Goal: Task Accomplishment & Management: Use online tool/utility

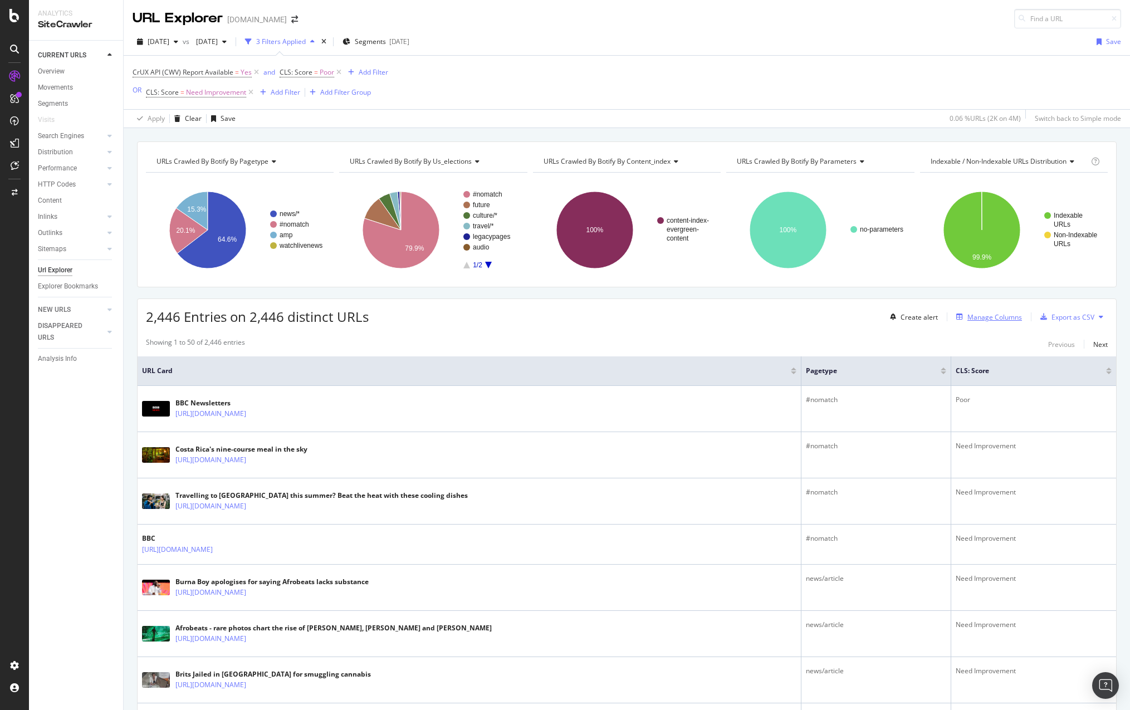
click at [1003, 317] on div "Manage Columns" at bounding box center [995, 316] width 55 height 9
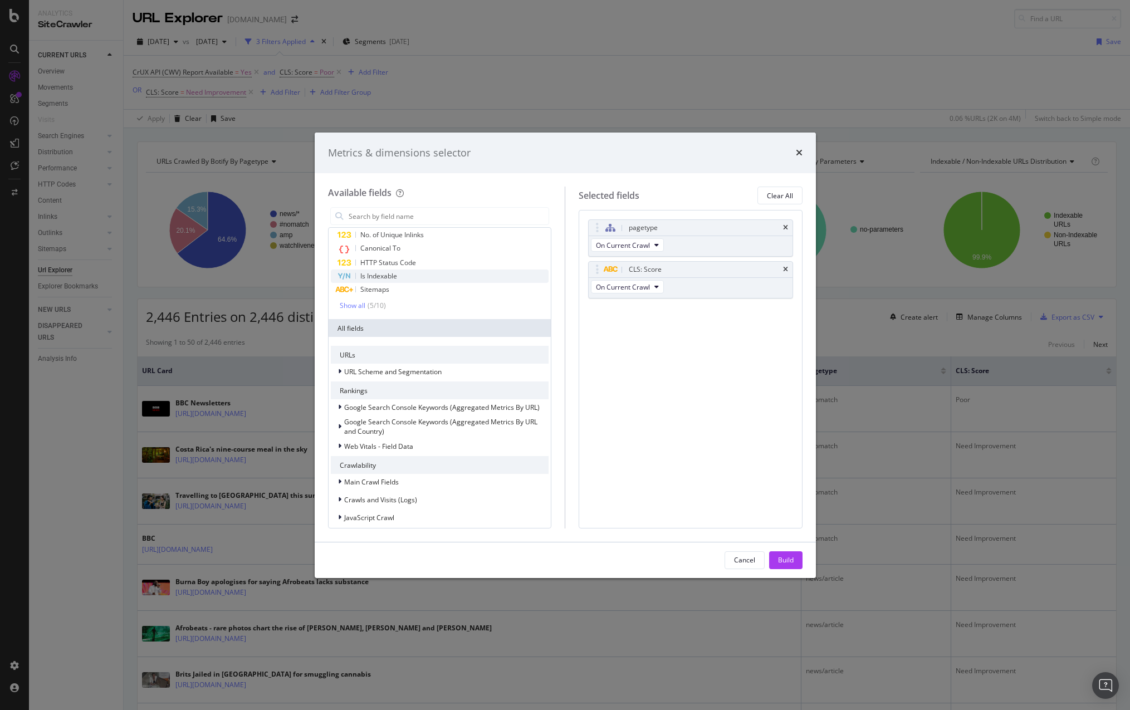
scroll to position [38, 0]
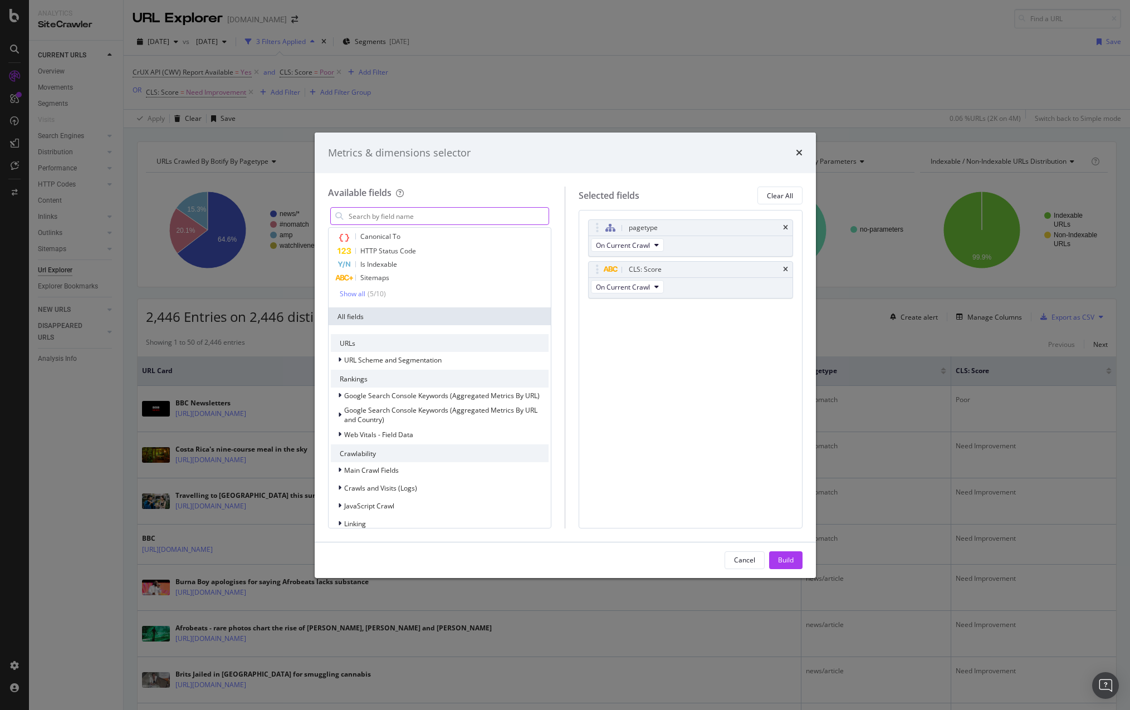
click at [383, 217] on input "modal" at bounding box center [449, 216] width 202 height 17
click at [339, 362] on icon "modal" at bounding box center [339, 359] width 3 height 7
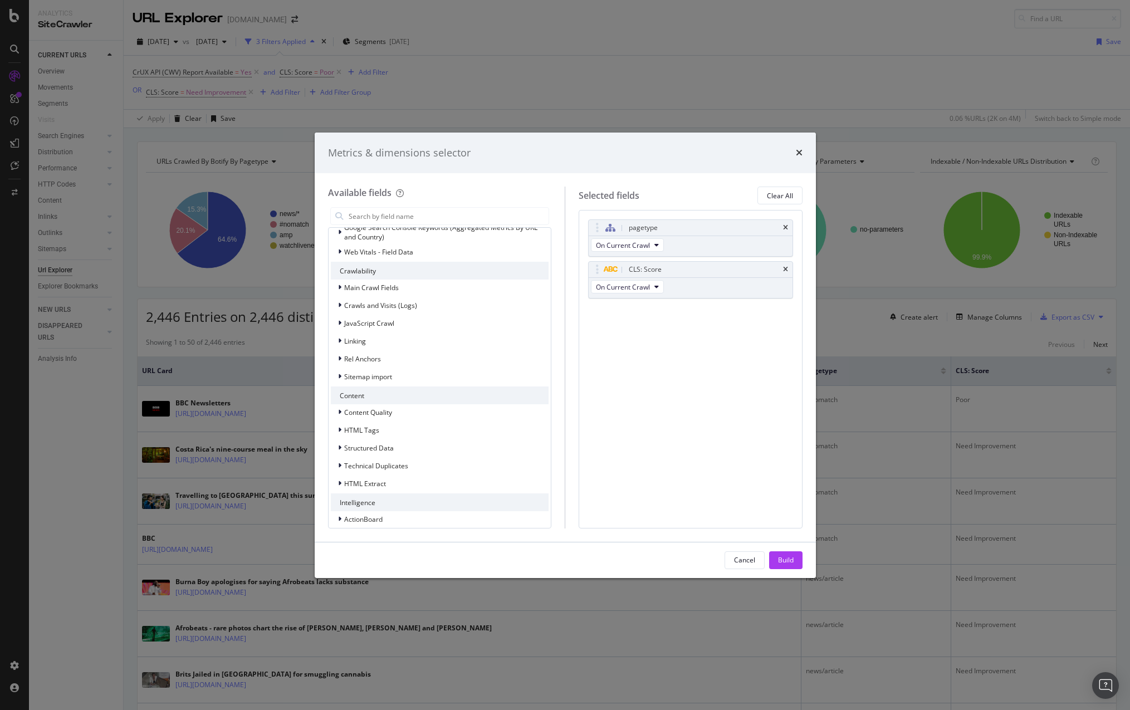
scroll to position [447, 0]
click at [341, 315] on icon "modal" at bounding box center [339, 314] width 3 height 7
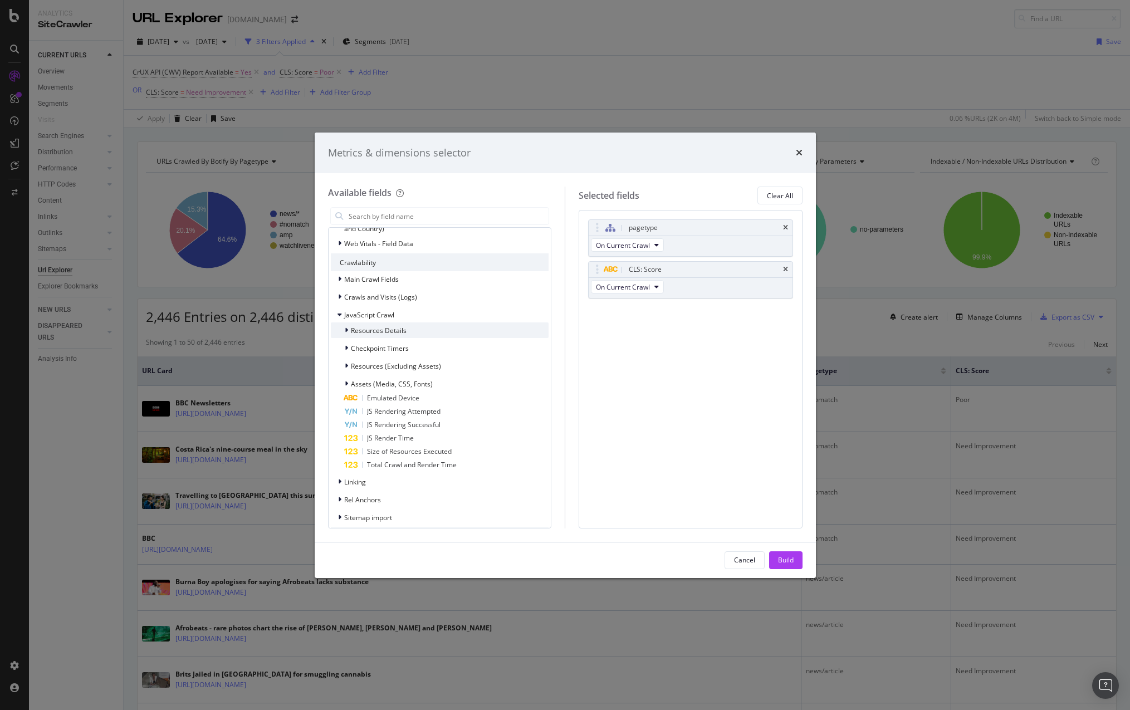
click at [351, 336] on div "Resources Details" at bounding box center [440, 331] width 218 height 16
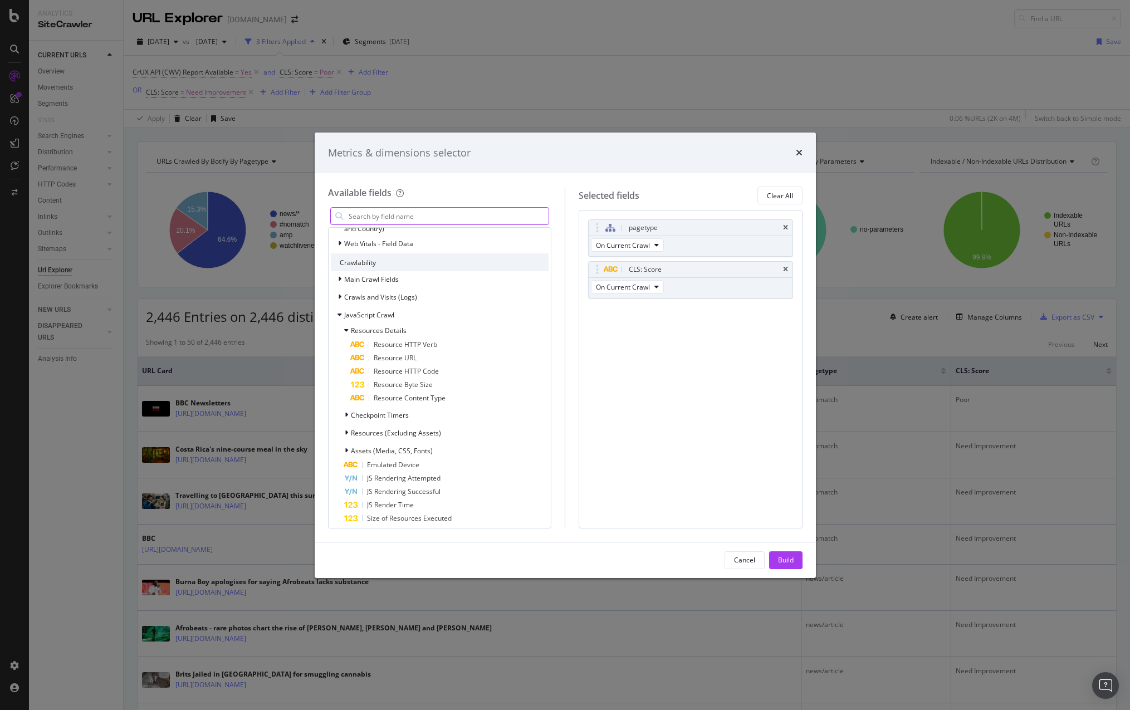
click at [414, 224] on input "modal" at bounding box center [449, 216] width 202 height 17
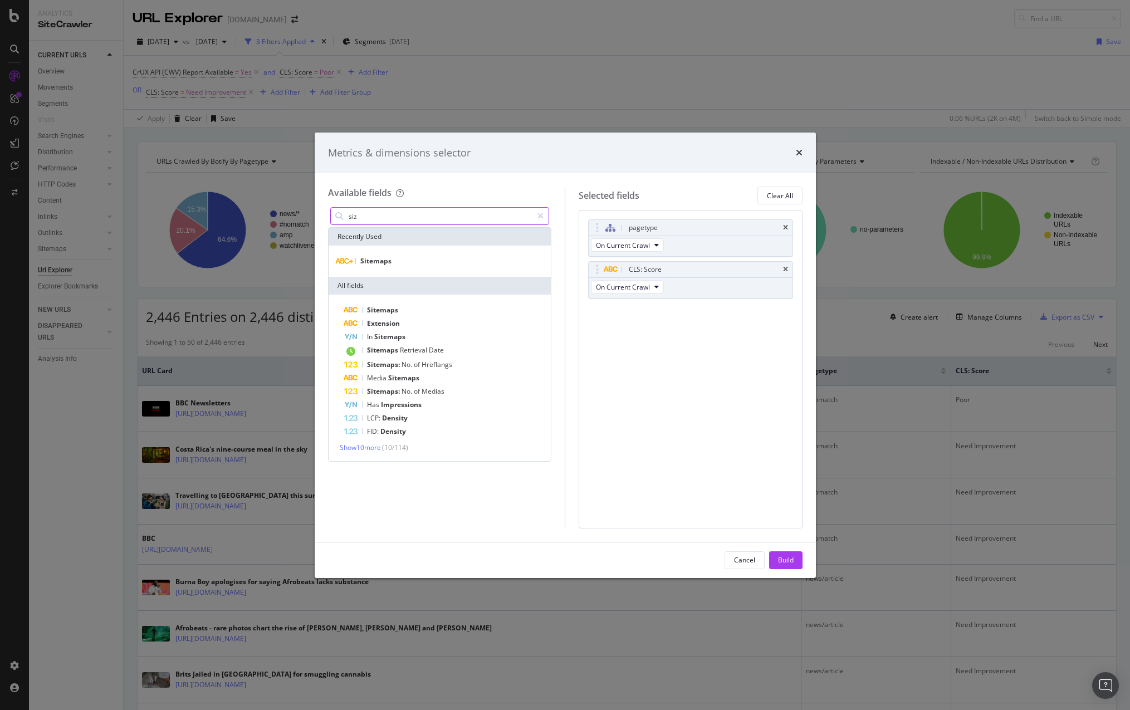
scroll to position [0, 0]
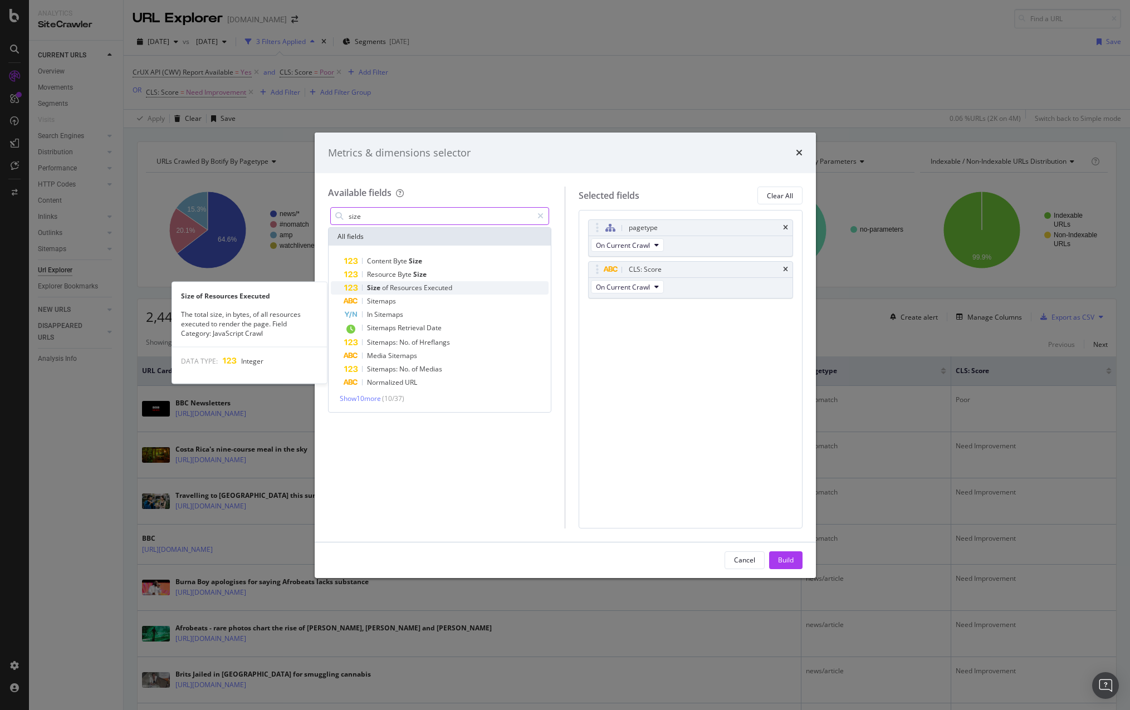
type input "size"
click at [416, 286] on span "Resources" at bounding box center [407, 287] width 34 height 9
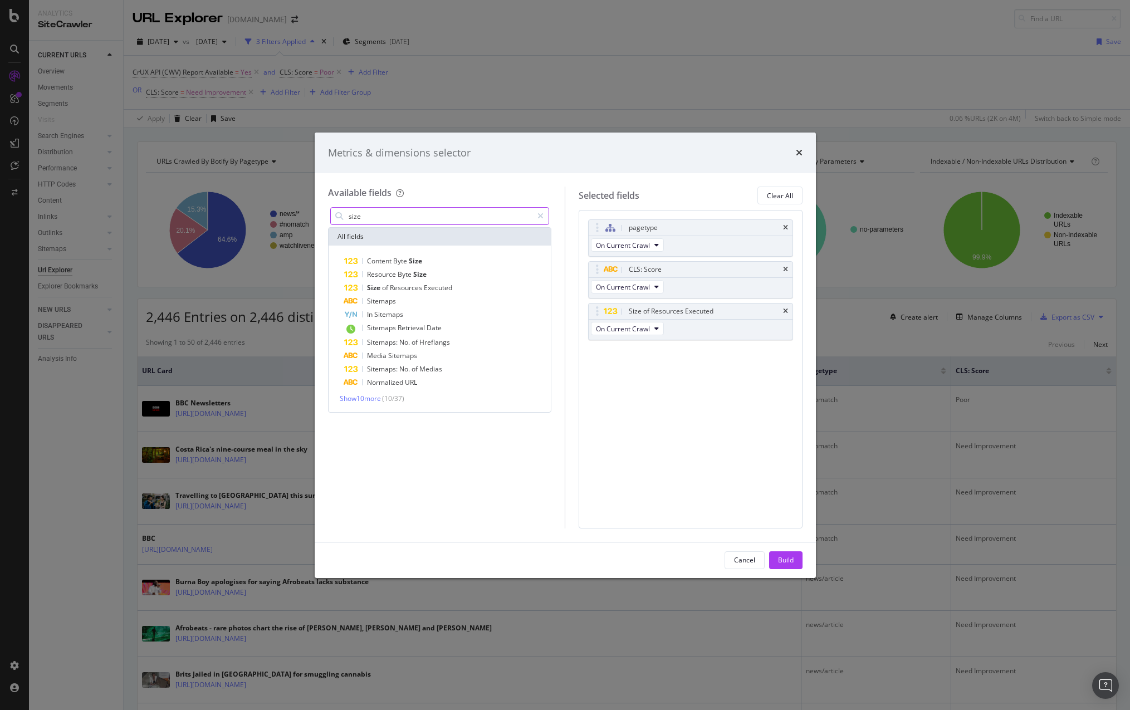
click at [437, 217] on input "size" at bounding box center [440, 216] width 185 height 17
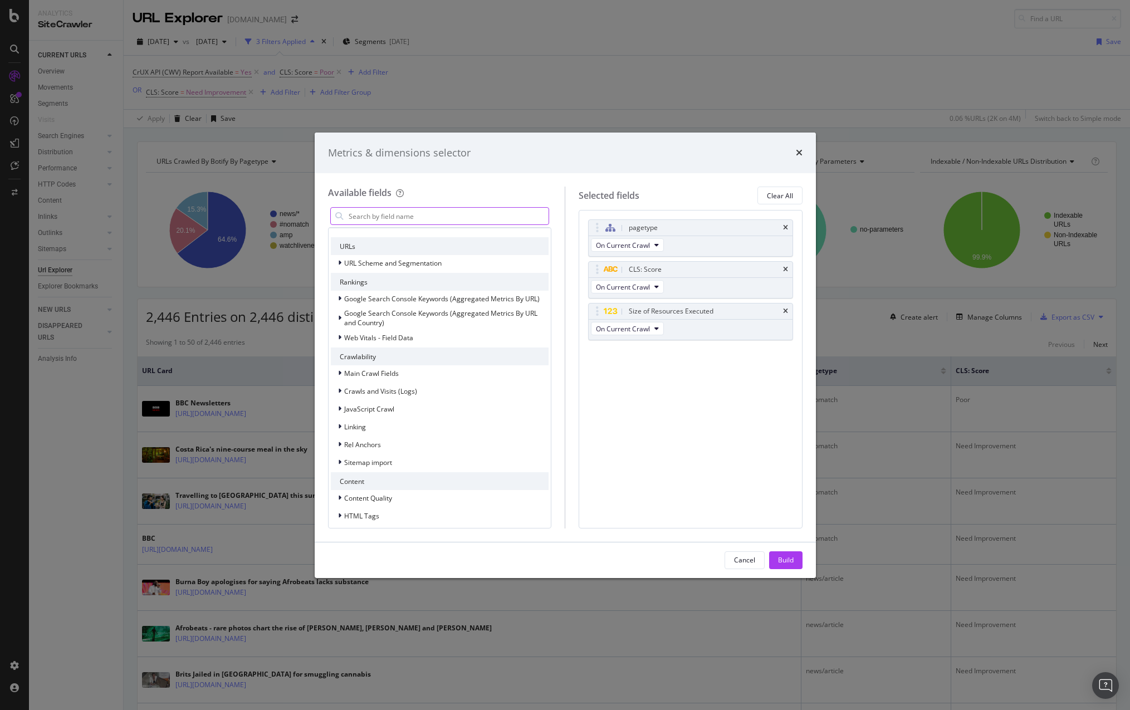
scroll to position [229, 0]
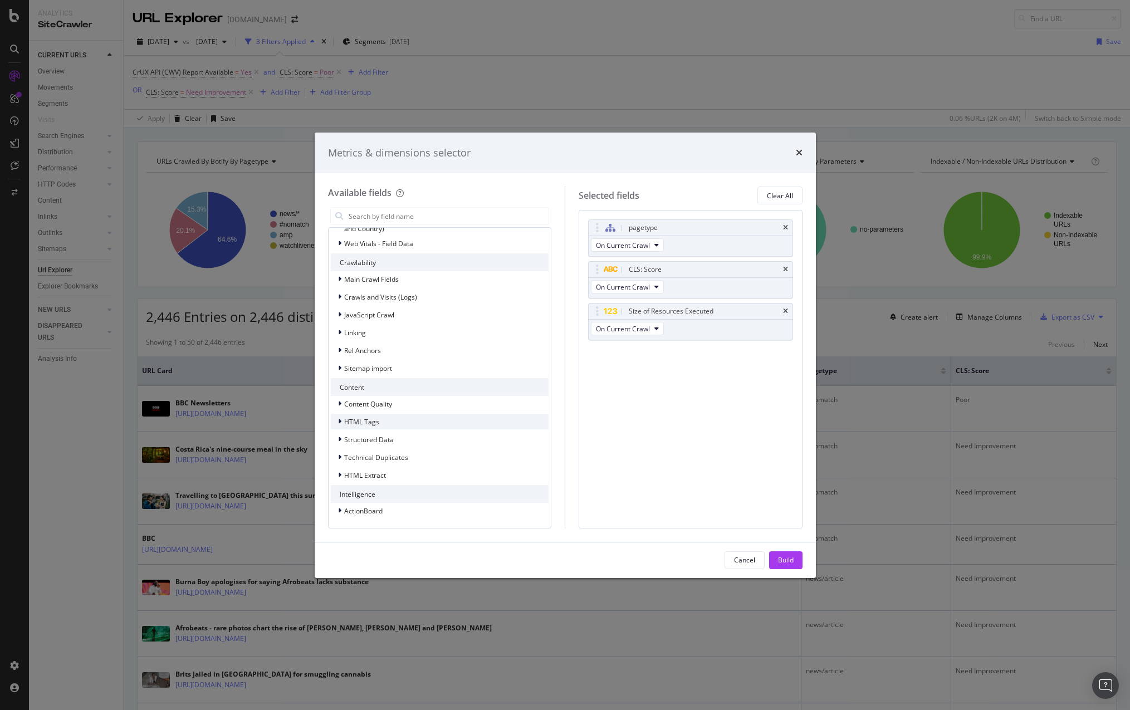
click at [338, 427] on div "modal" at bounding box center [341, 421] width 7 height 11
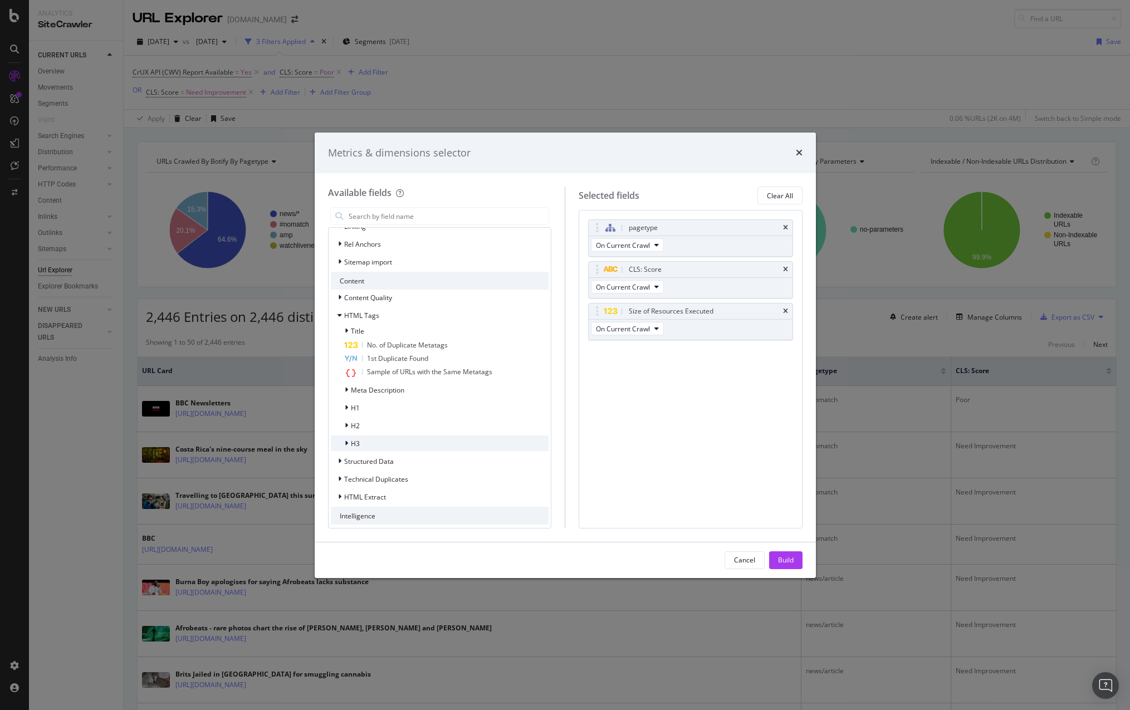
scroll to position [357, 0]
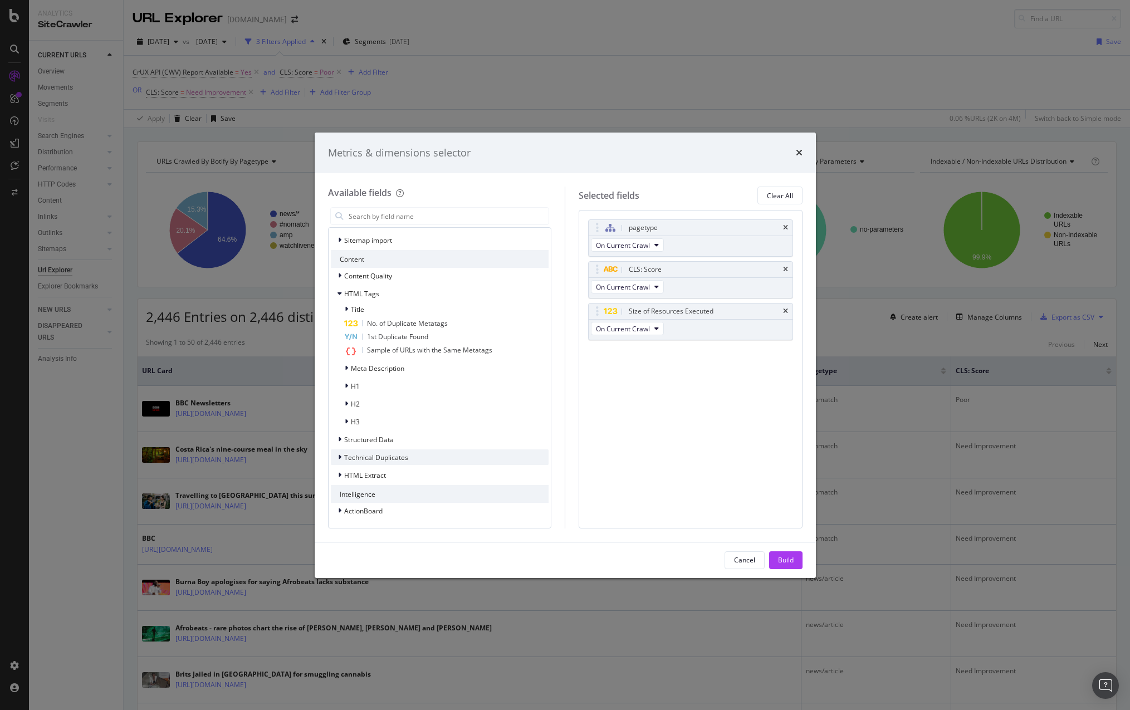
click at [338, 456] on icon "modal" at bounding box center [339, 457] width 3 height 7
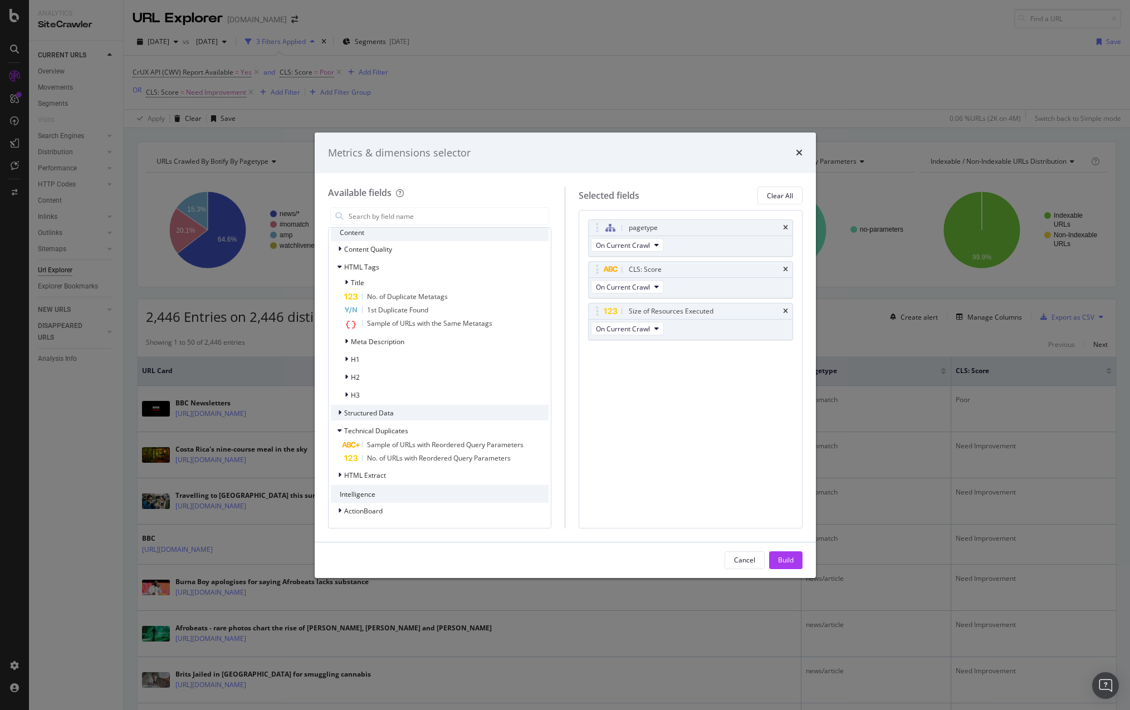
click at [339, 413] on icon "modal" at bounding box center [339, 412] width 3 height 7
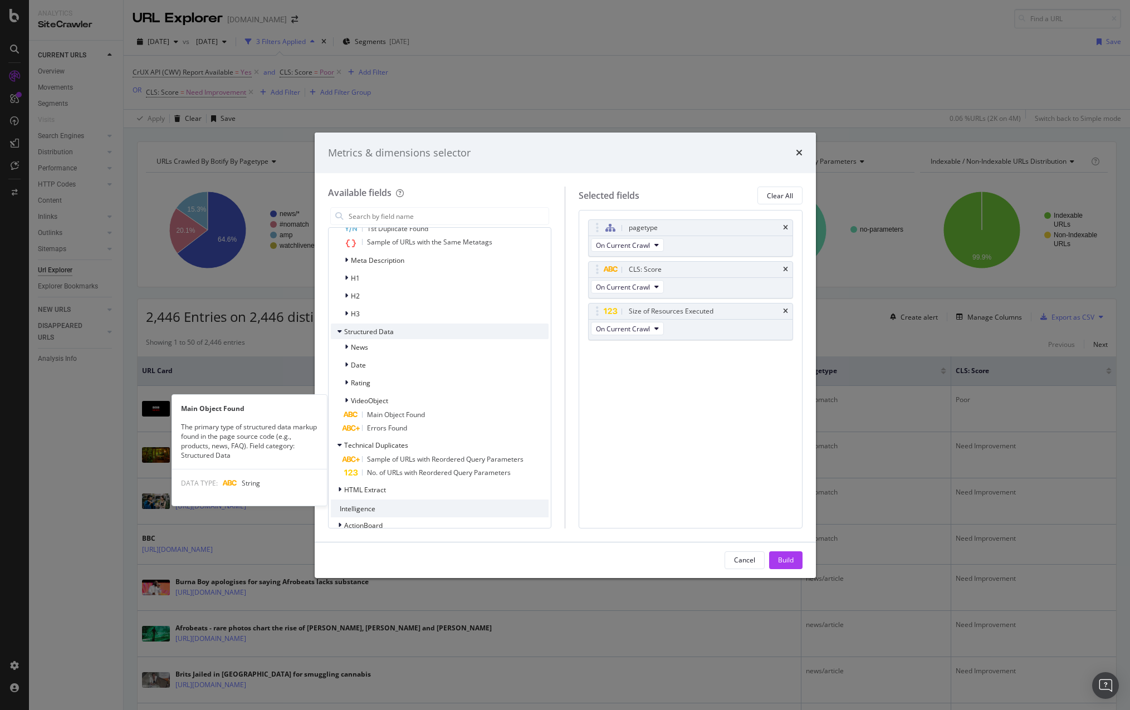
scroll to position [480, 0]
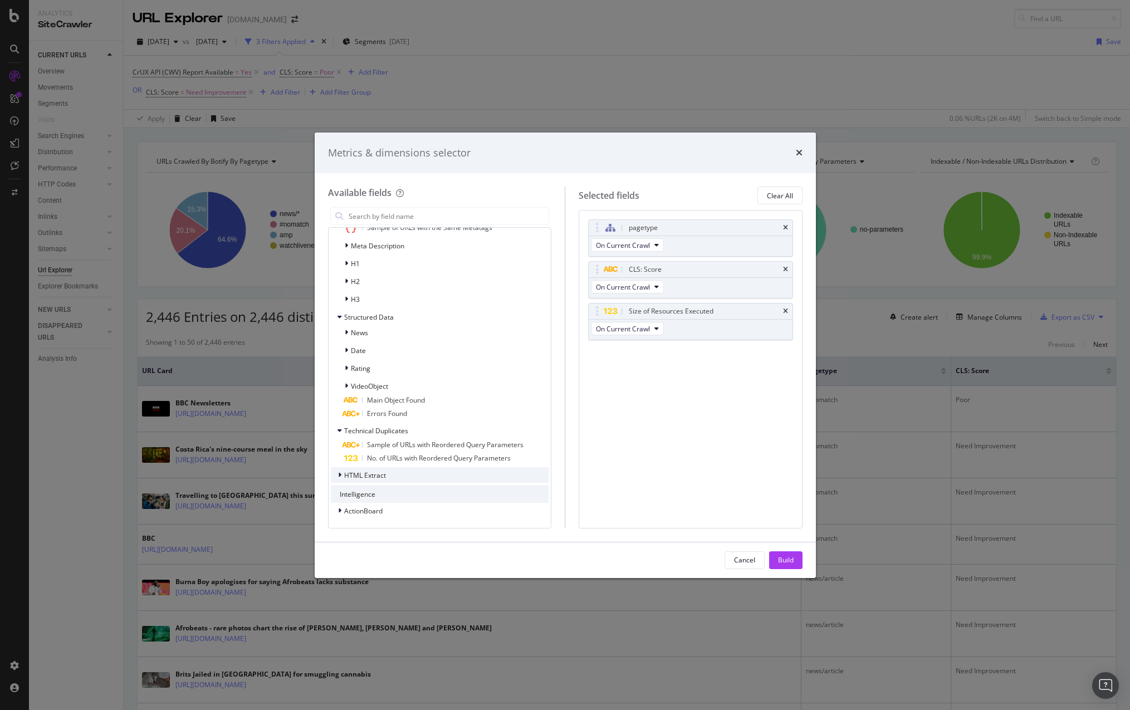
click at [339, 477] on icon "modal" at bounding box center [339, 475] width 3 height 7
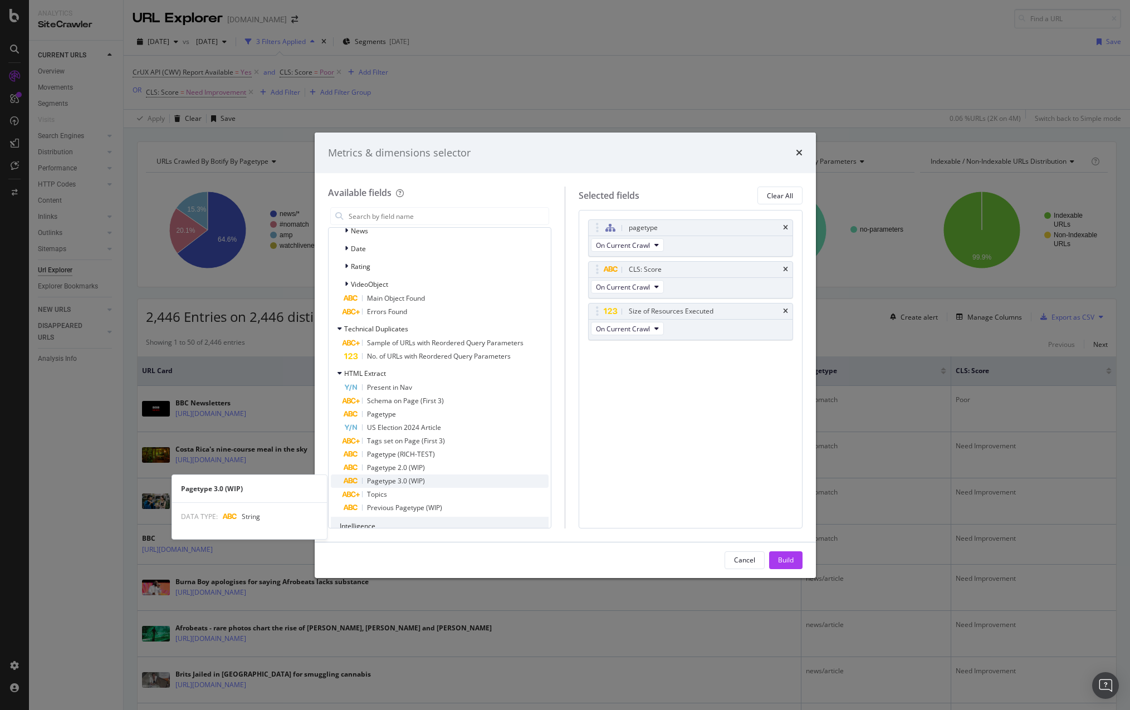
scroll to position [583, 0]
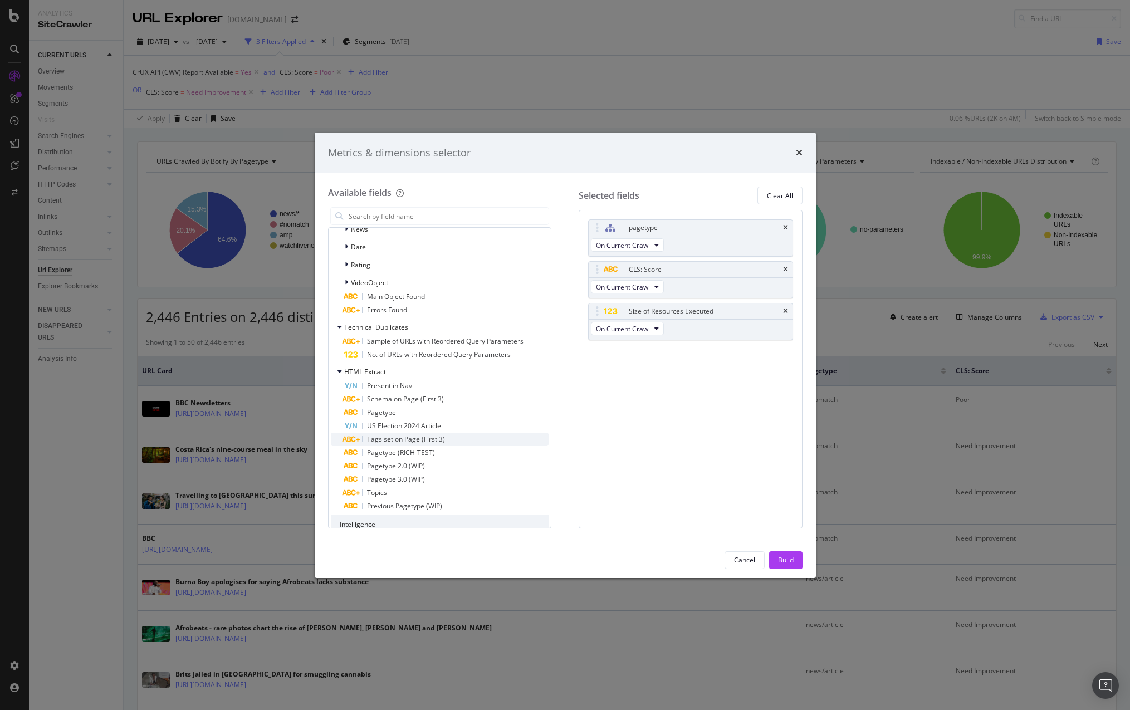
click at [406, 442] on span "Tags set on Page (First 3)" at bounding box center [406, 438] width 78 height 9
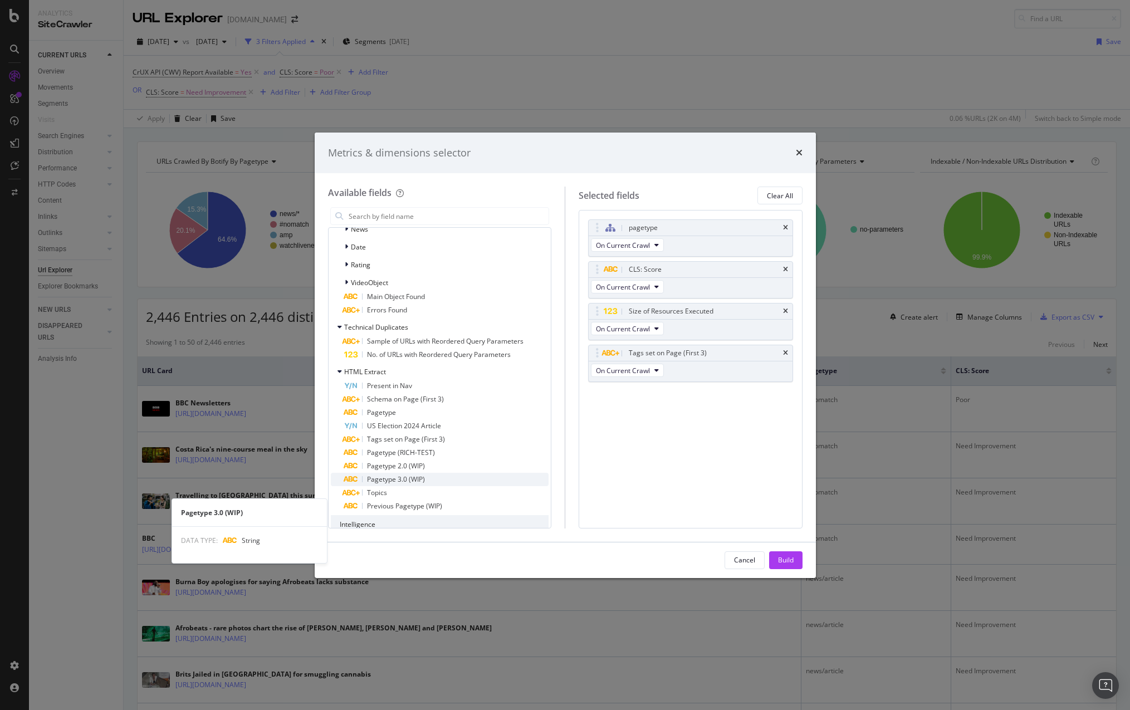
scroll to position [613, 0]
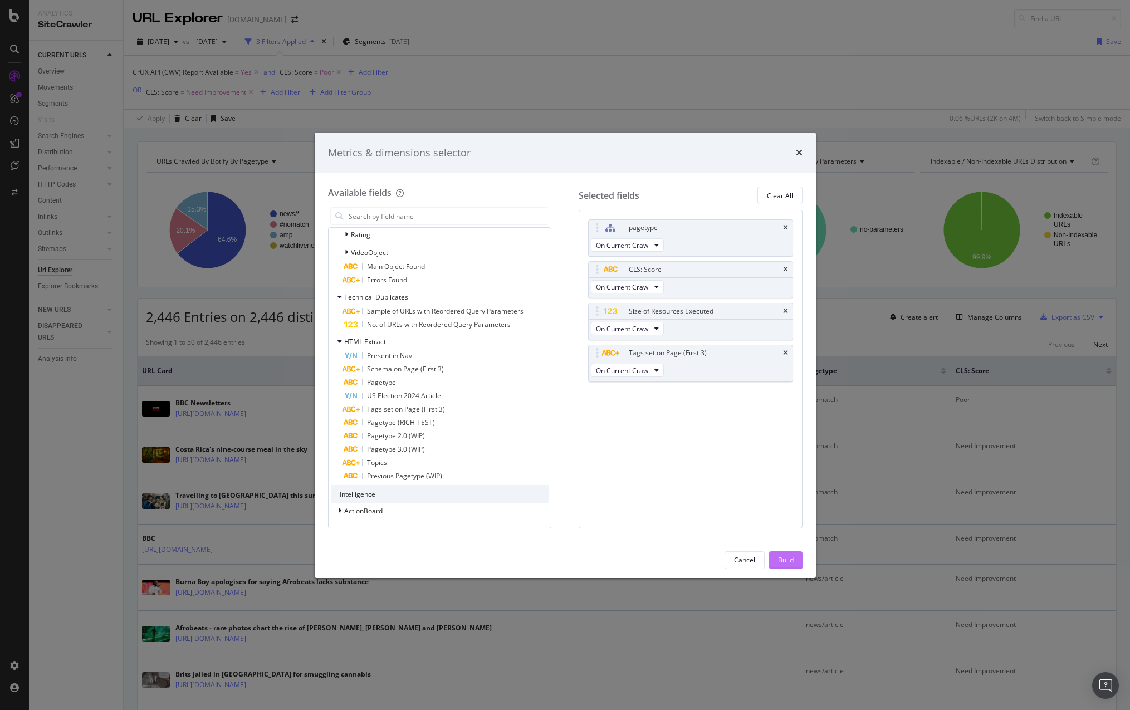
click at [792, 558] on div "Build" at bounding box center [786, 559] width 16 height 9
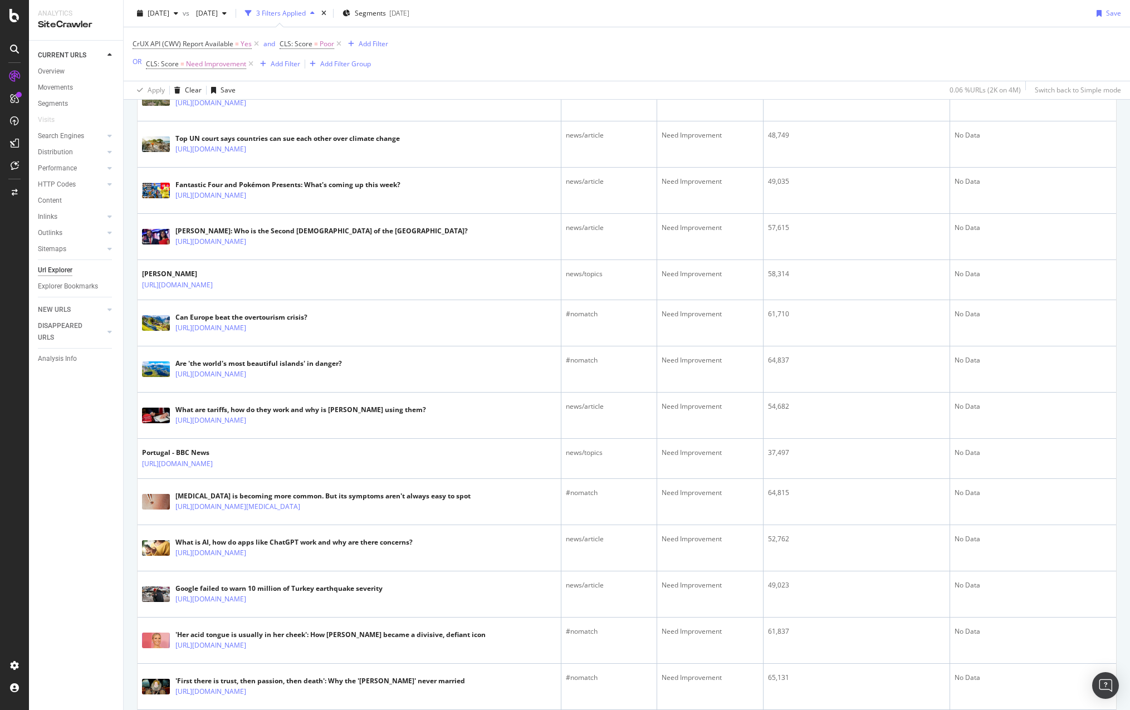
scroll to position [1095, 0]
